Goal: Task Accomplishment & Management: Manage account settings

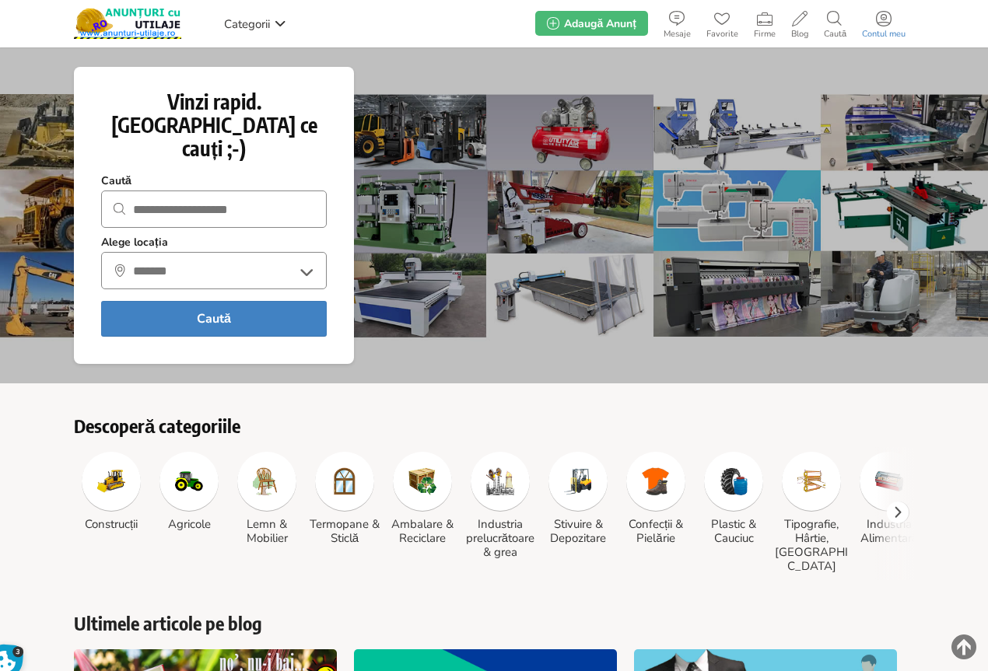
click at [887, 22] on icon at bounding box center [884, 19] width 16 height 16
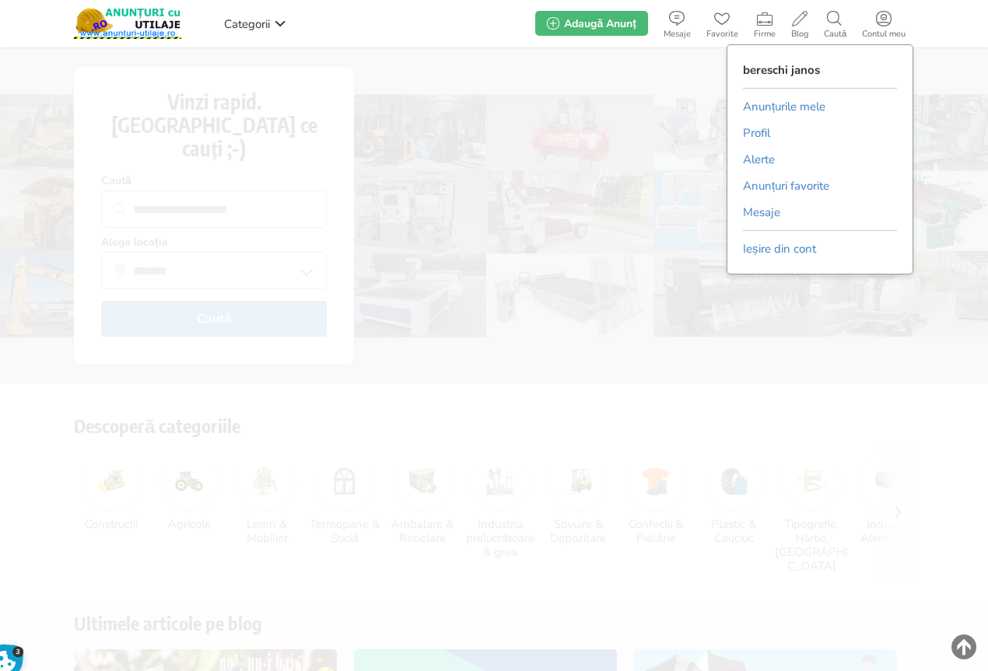
click at [794, 104] on link "Anunțurile mele" at bounding box center [784, 106] width 82 height 23
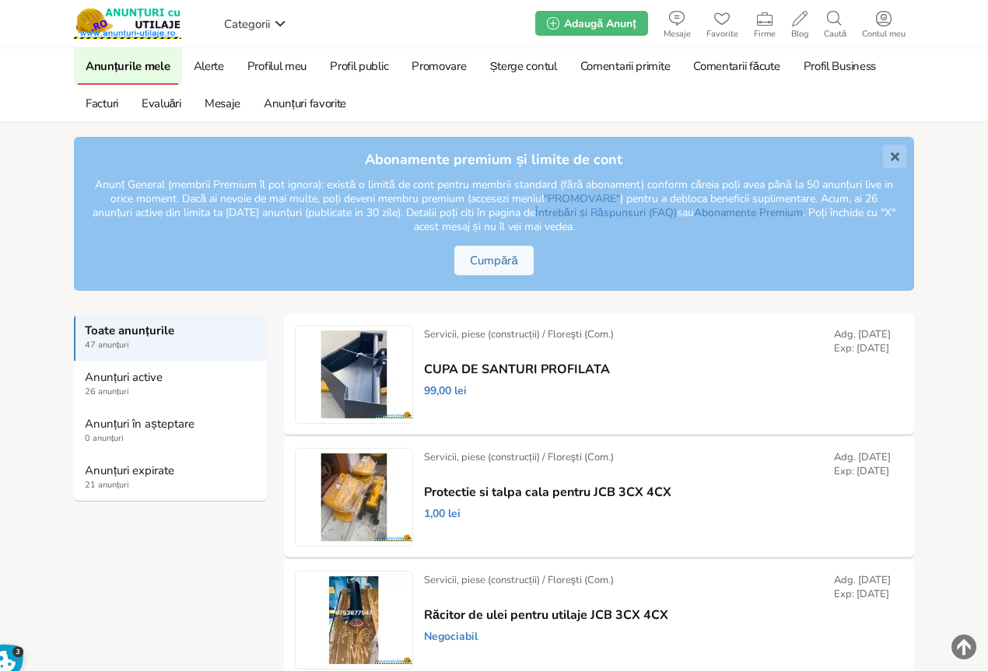
click at [118, 470] on strong "Anunțuri expirate" at bounding box center [171, 471] width 173 height 14
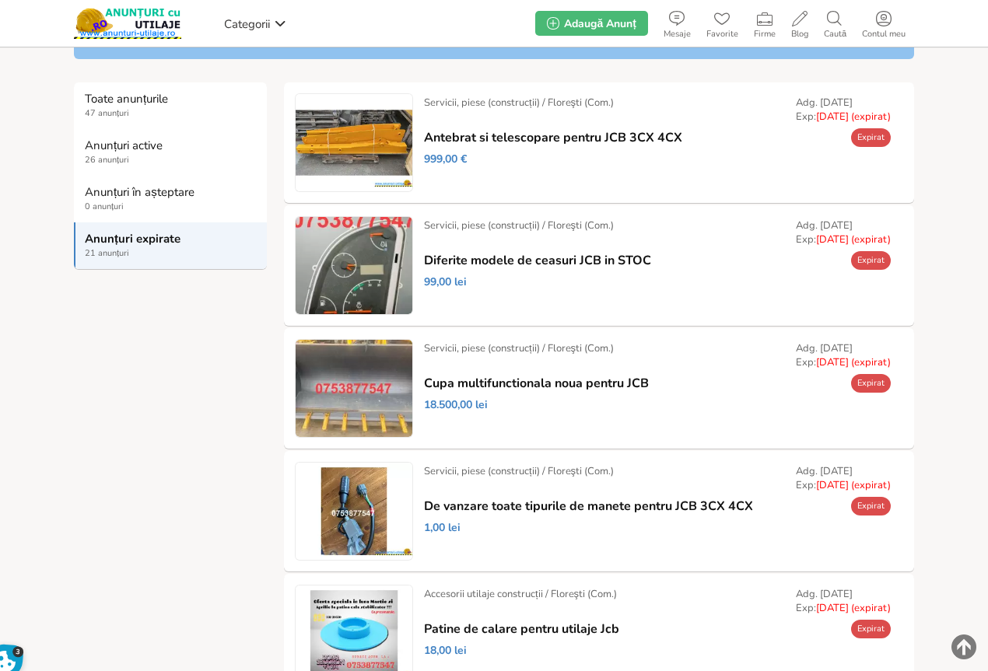
scroll to position [233, 0]
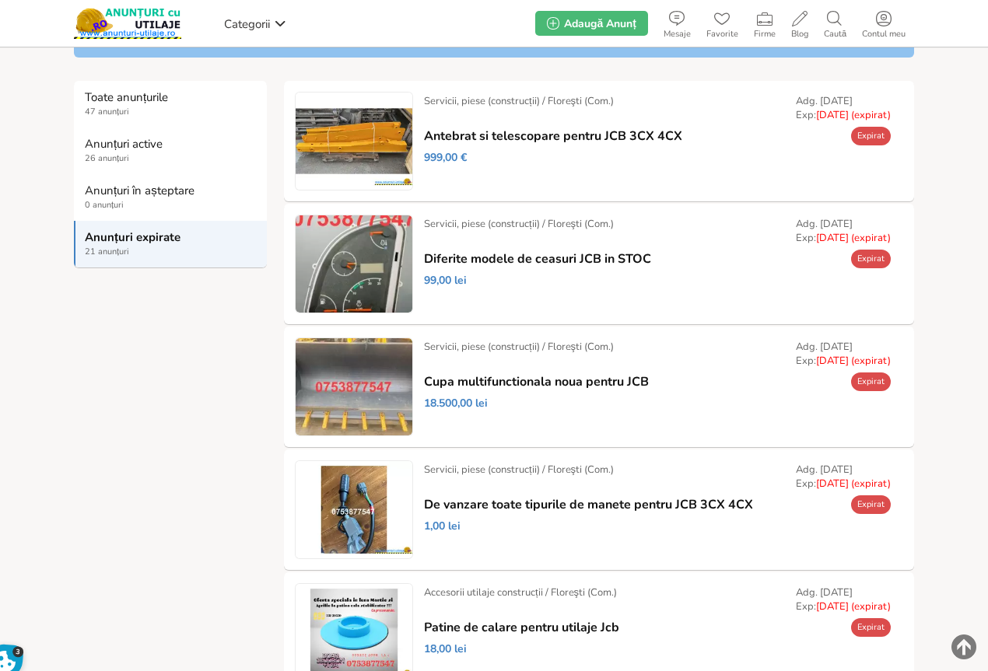
click at [0, 0] on link "Prelungește" at bounding box center [0, 0] width 0 height 0
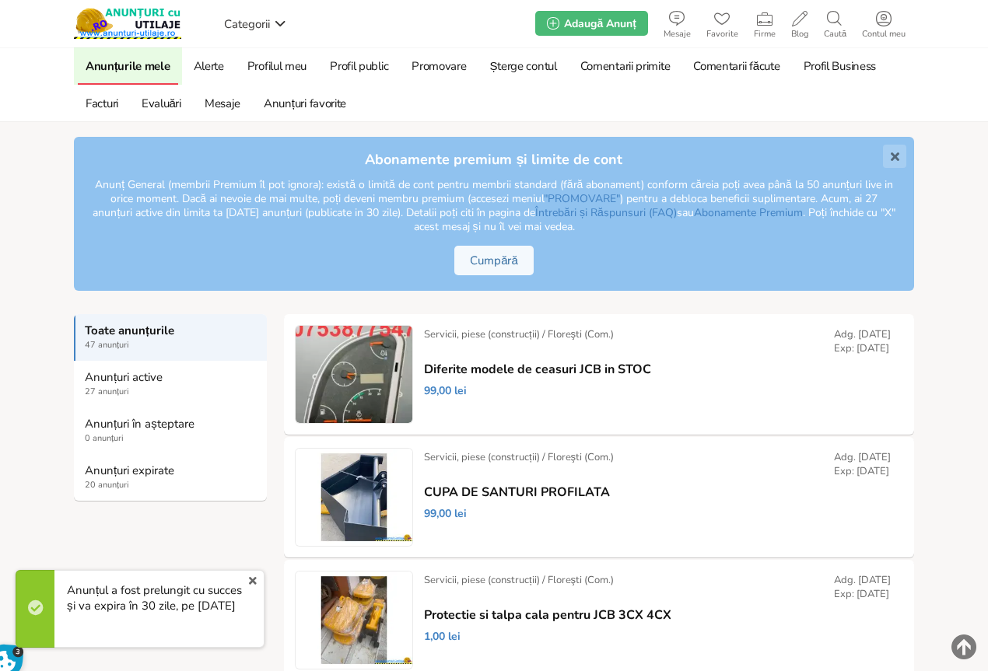
click at [109, 479] on span "20 anunțuri" at bounding box center [171, 485] width 173 height 12
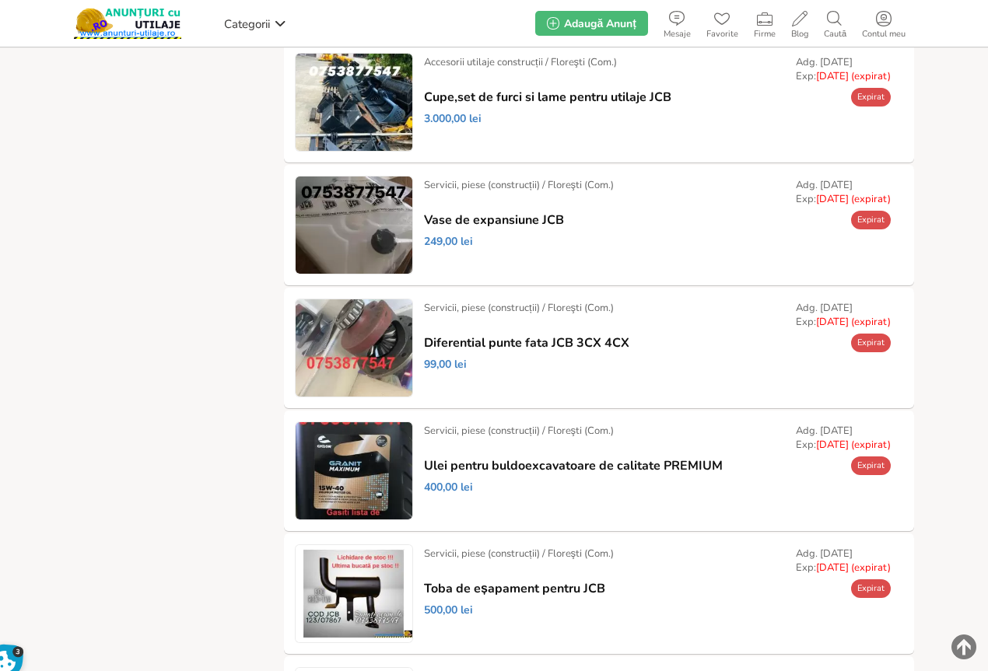
scroll to position [778, 0]
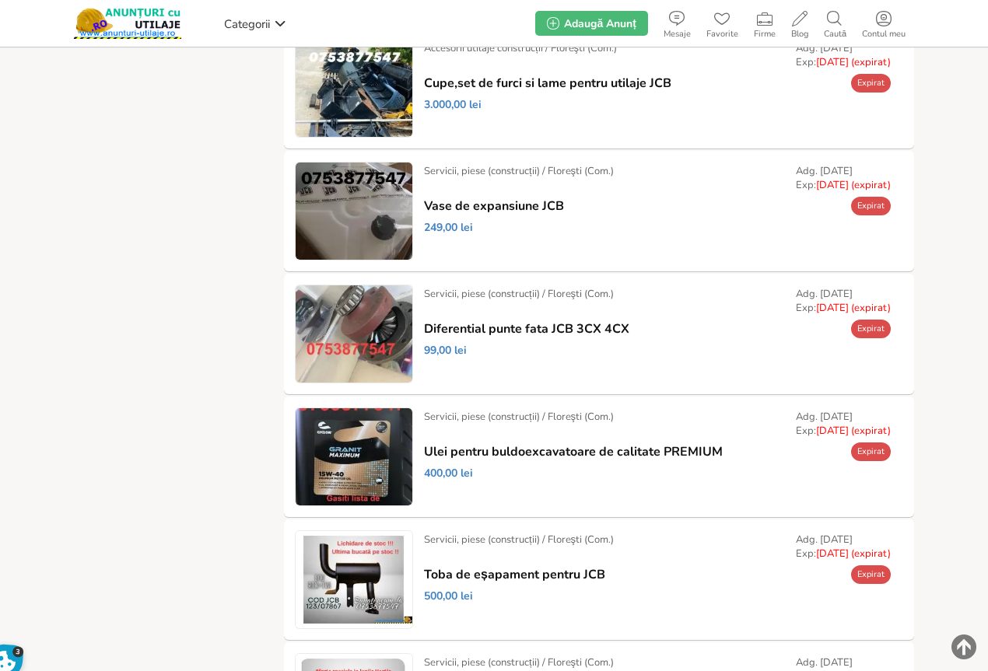
click at [0, 0] on link "Prelungește" at bounding box center [0, 0] width 0 height 0
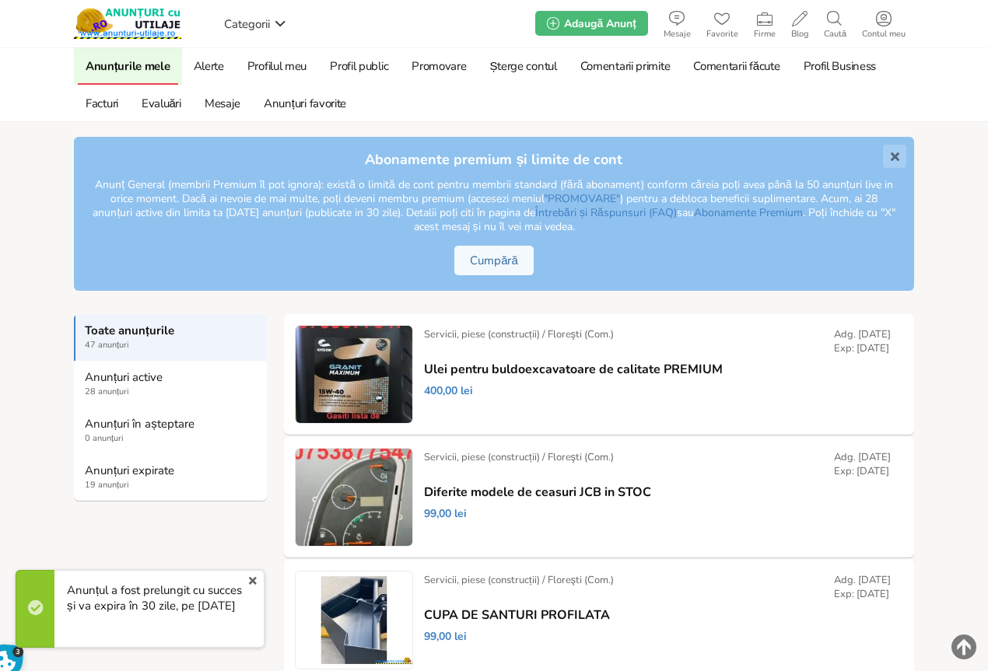
click at [115, 477] on strong "Anunțuri expirate" at bounding box center [171, 471] width 173 height 14
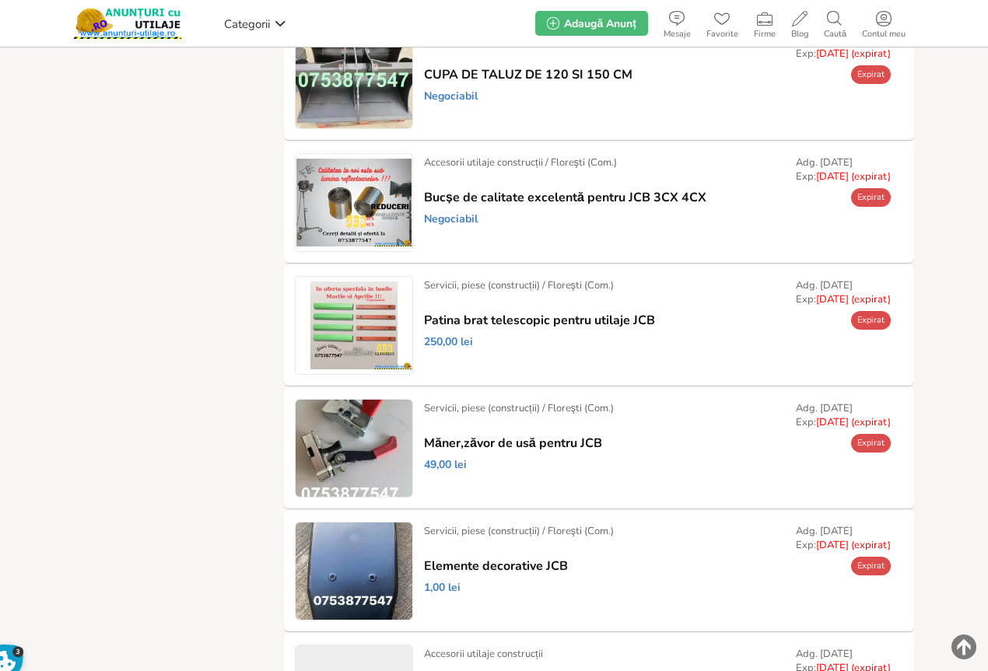
scroll to position [1383, 0]
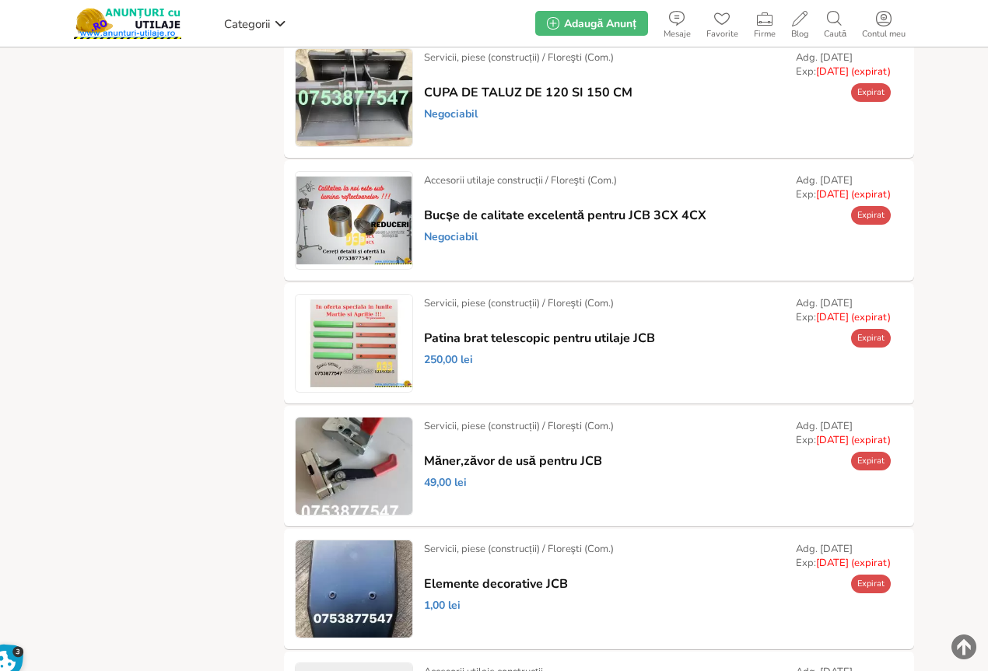
click at [0, 0] on link "Prelungește" at bounding box center [0, 0] width 0 height 0
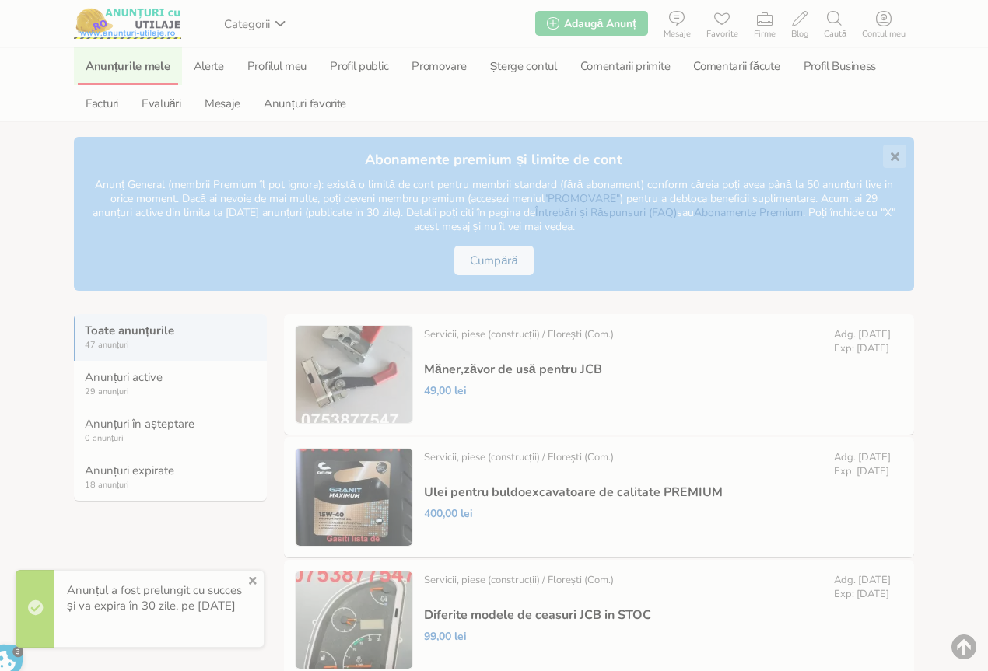
click at [111, 472] on strong "Anunțuri expirate" at bounding box center [171, 471] width 173 height 14
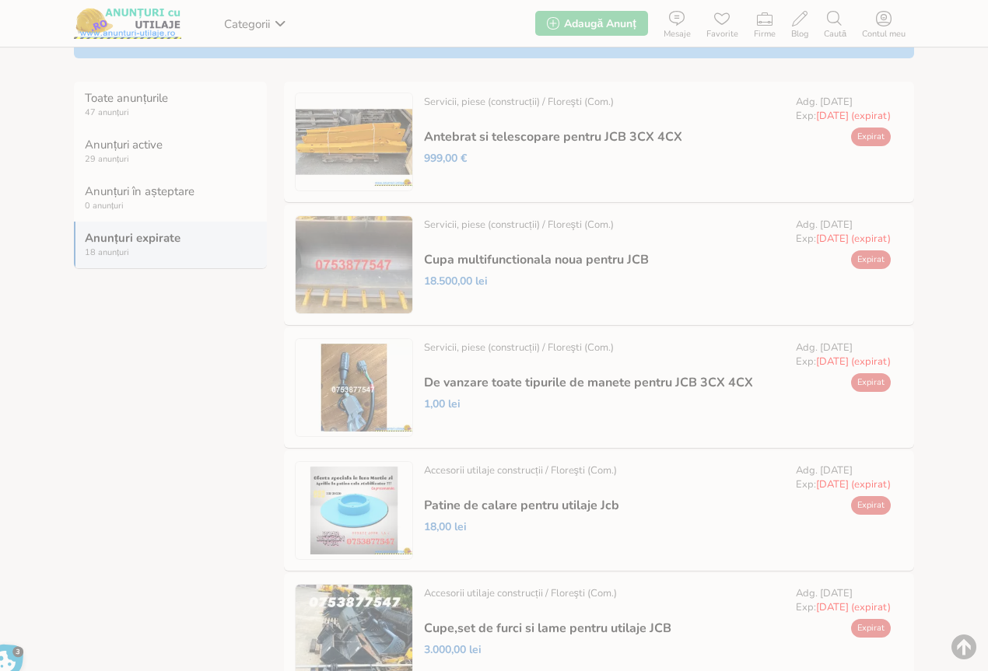
scroll to position [233, 0]
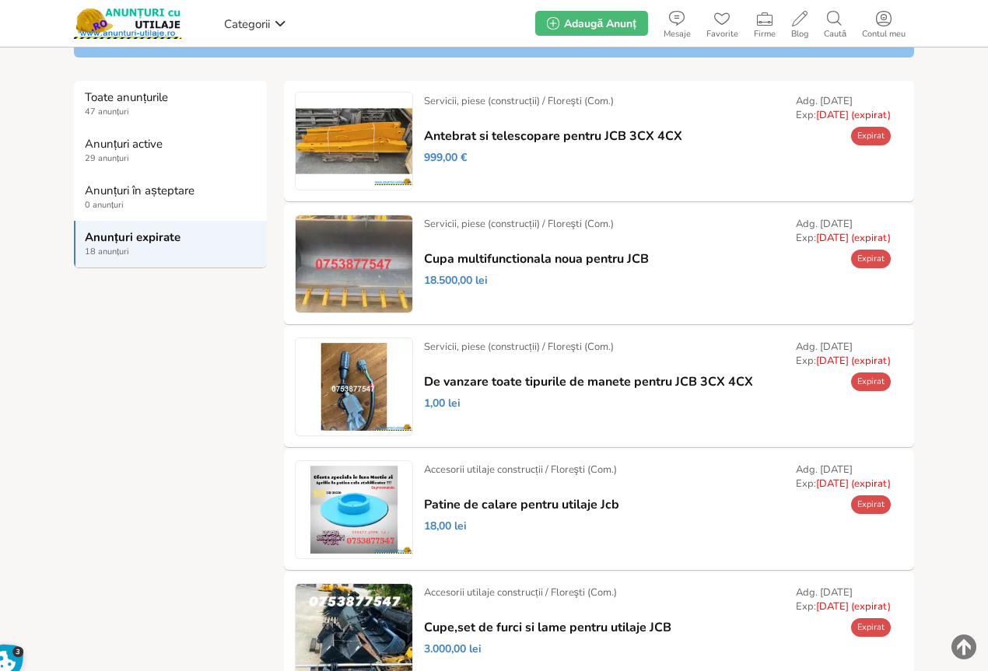
click at [0, 0] on link "Prelungește" at bounding box center [0, 0] width 0 height 0
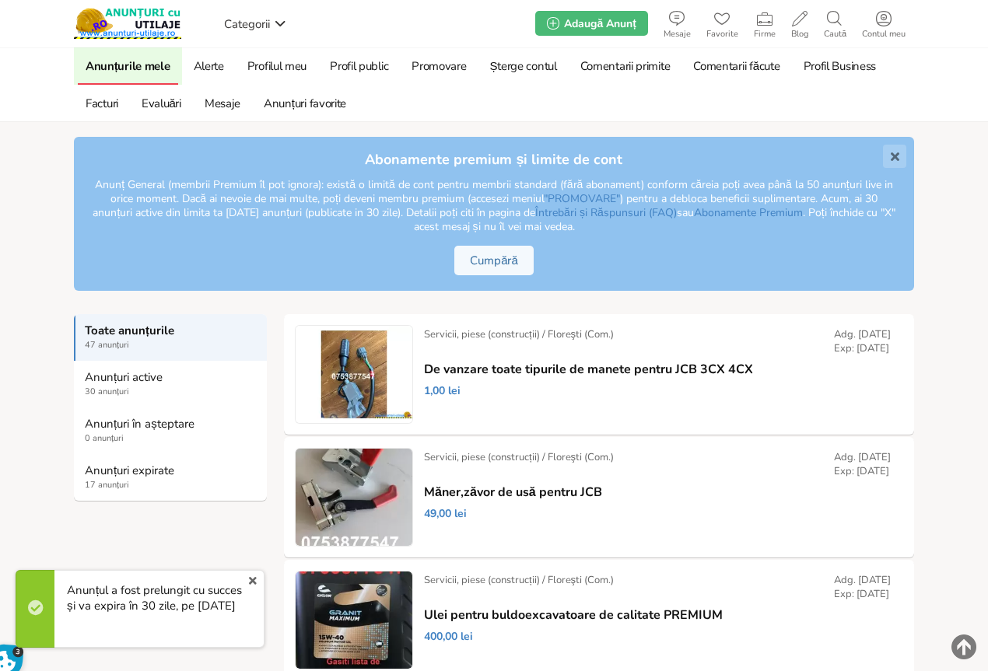
click at [103, 473] on strong "Anunțuri expirate" at bounding box center [171, 471] width 173 height 14
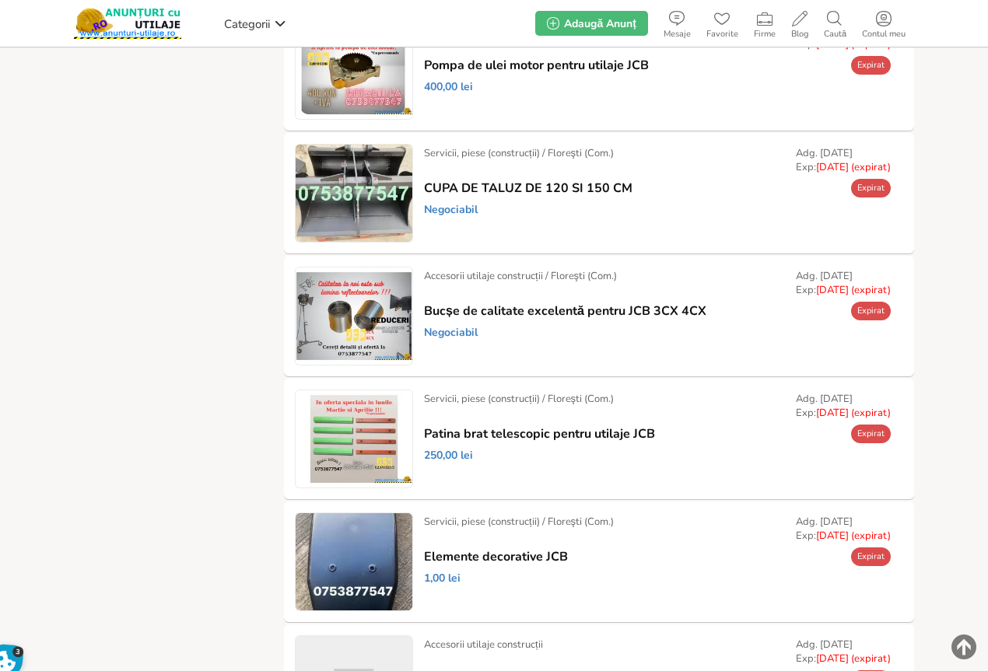
scroll to position [1150, 0]
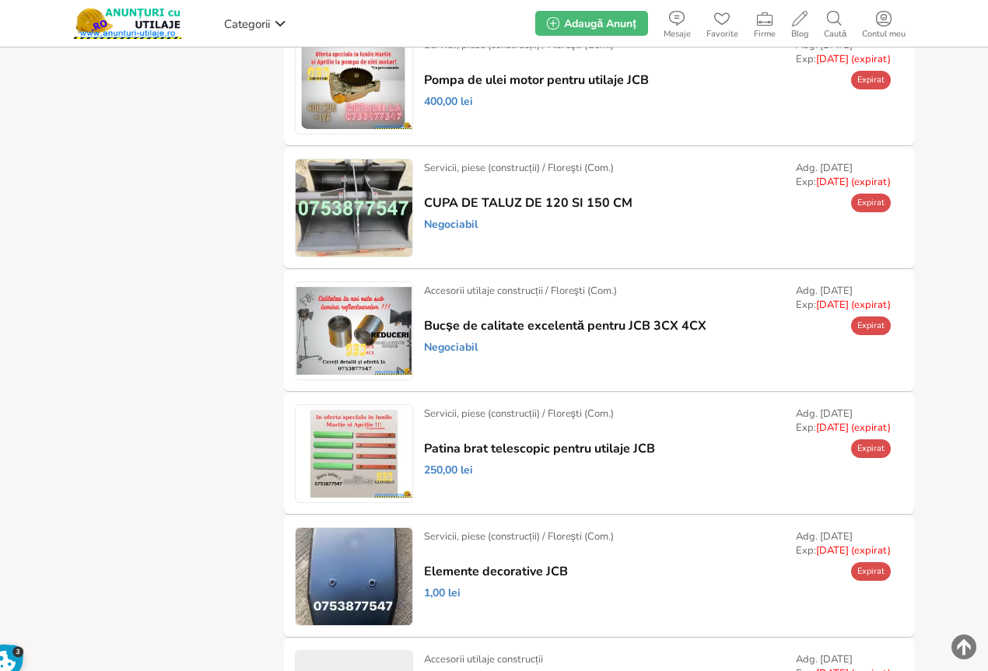
click at [0, 0] on link "Prelungește" at bounding box center [0, 0] width 0 height 0
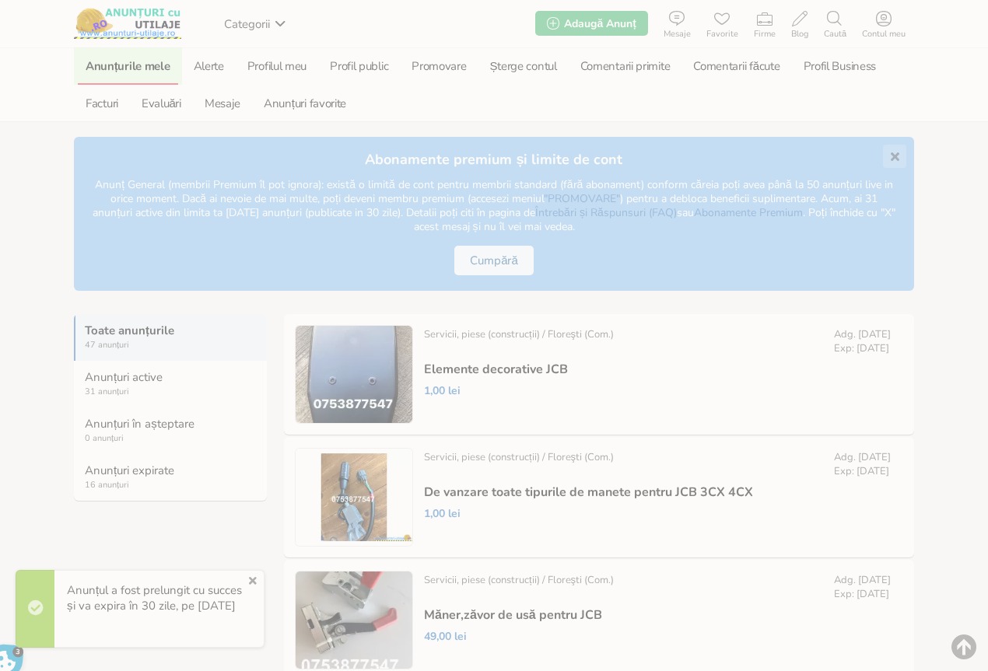
click at [97, 479] on span "16 anunțuri" at bounding box center [171, 485] width 173 height 12
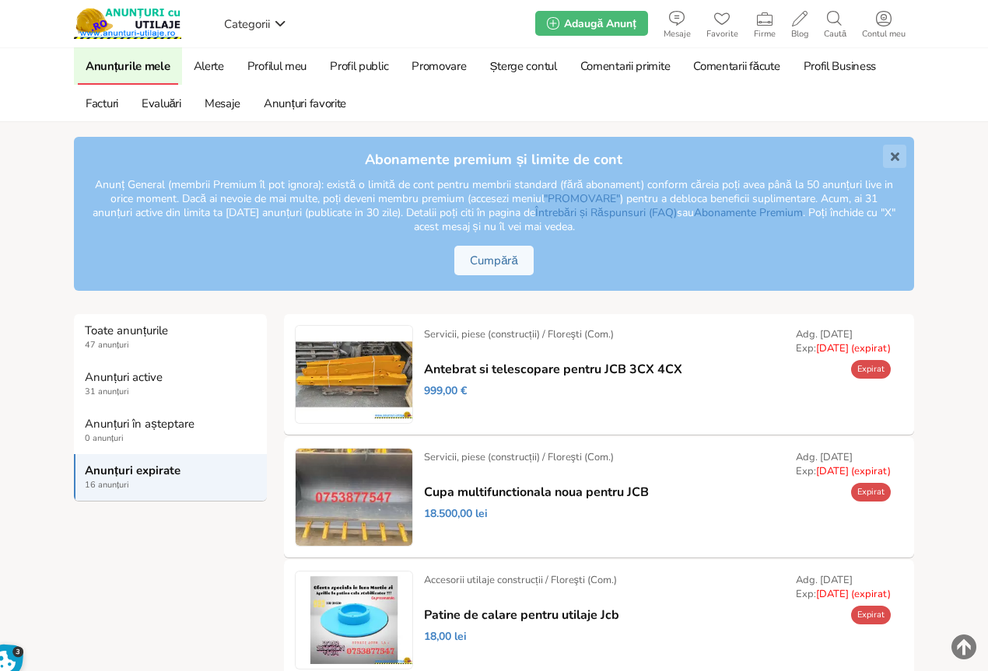
click at [892, 156] on icon at bounding box center [895, 156] width 9 height 23
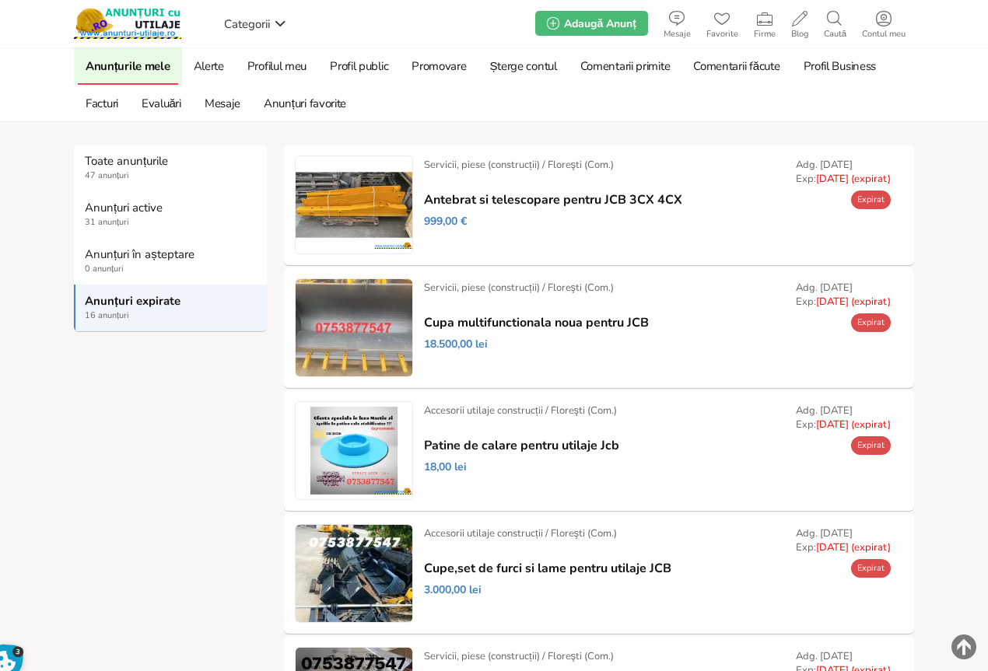
click at [0, 0] on link "Prelungește" at bounding box center [0, 0] width 0 height 0
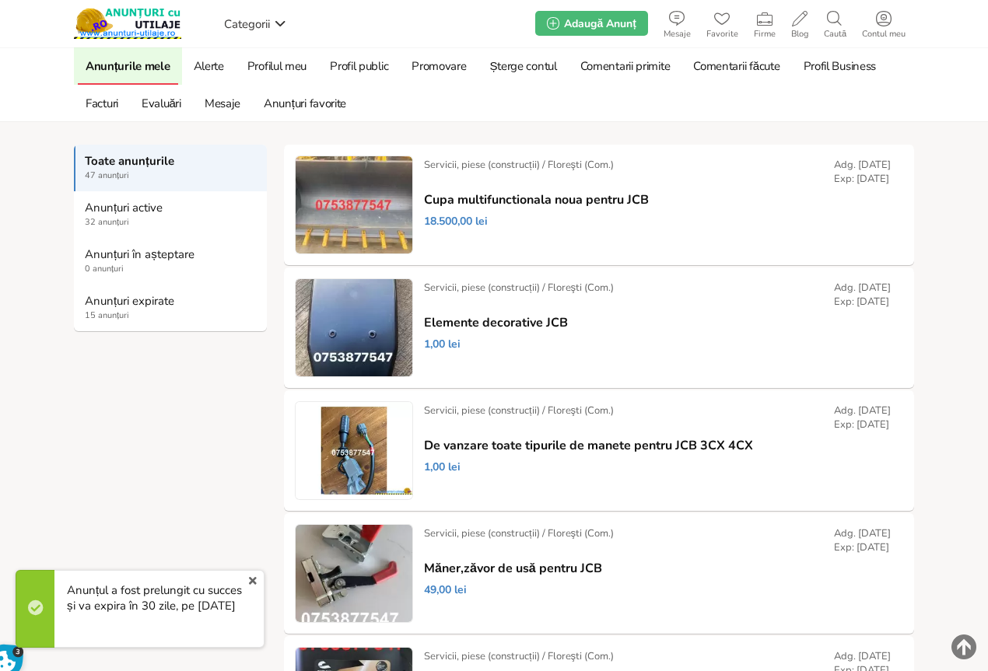
click at [121, 307] on strong "Anunțuri expirate" at bounding box center [171, 301] width 173 height 14
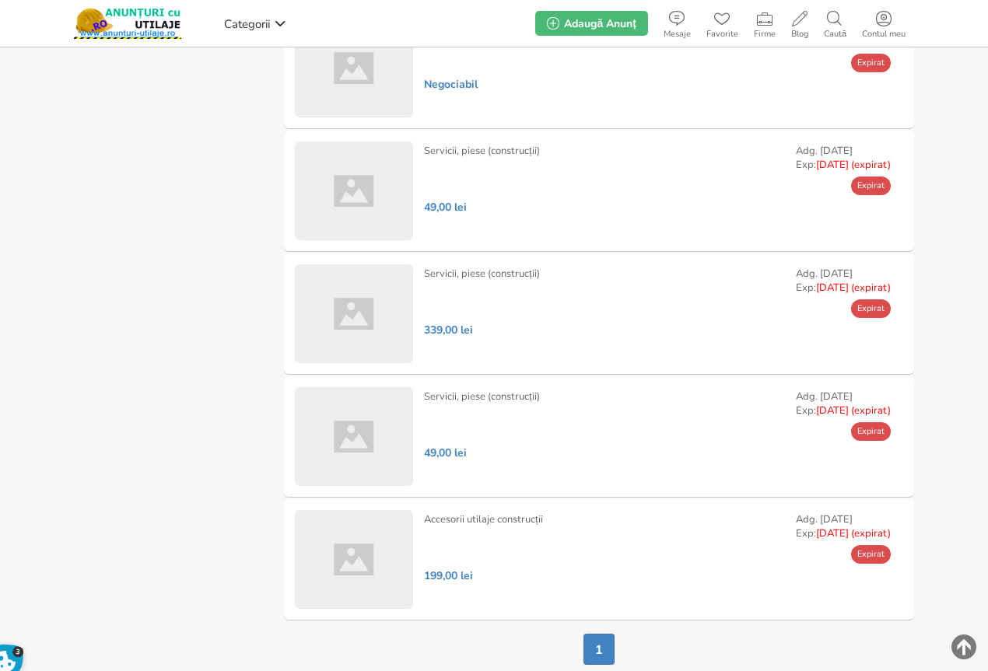
scroll to position [1401, 0]
